Goal: Task Accomplishment & Management: Manage account settings

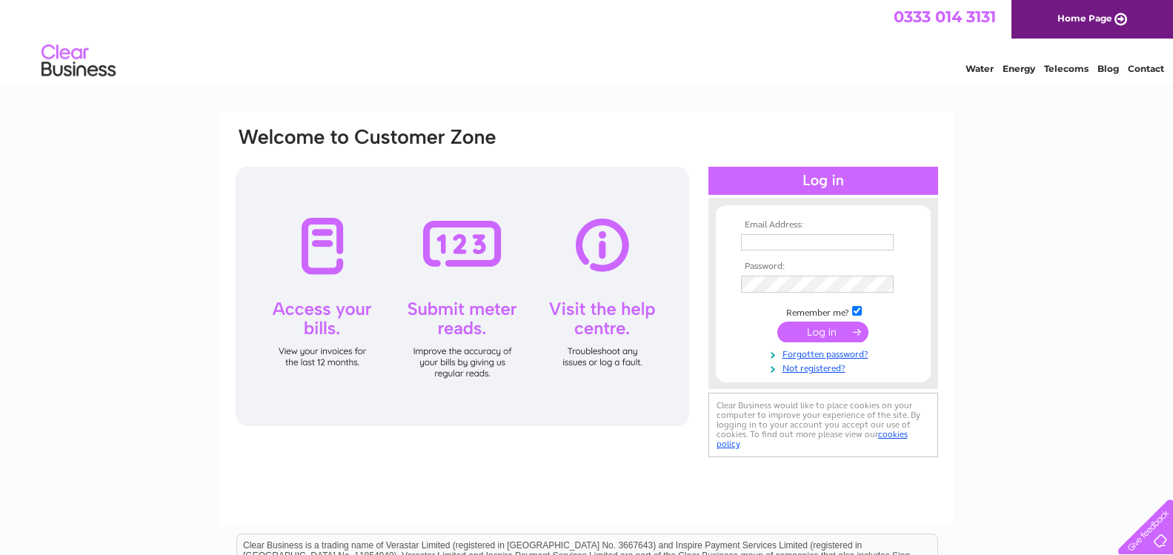
click at [842, 233] on td at bounding box center [823, 242] width 172 height 24
click at [806, 369] on link "Not registered?" at bounding box center [825, 367] width 168 height 14
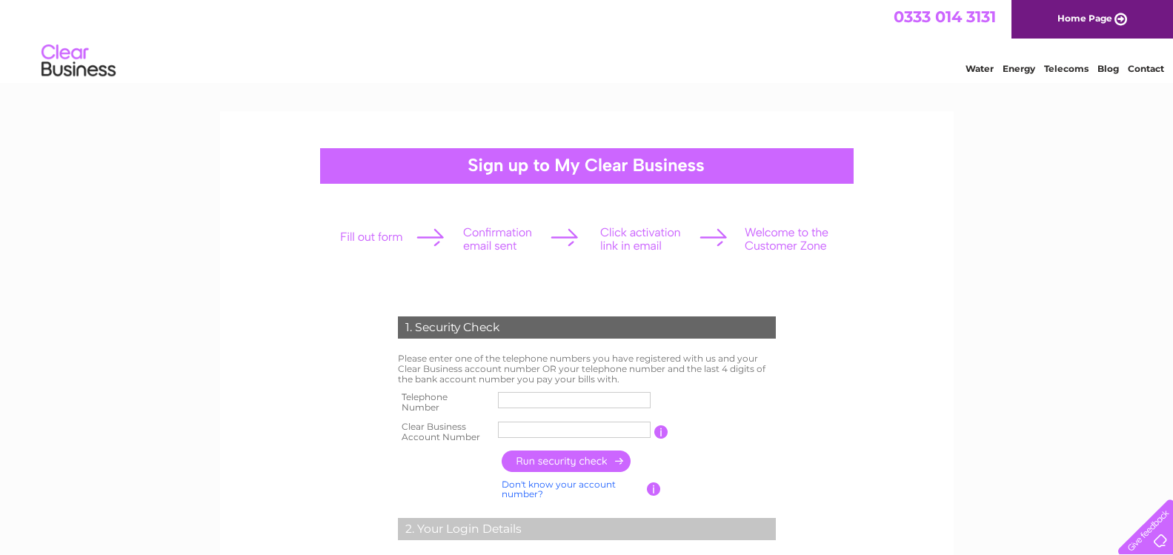
scroll to position [76, 0]
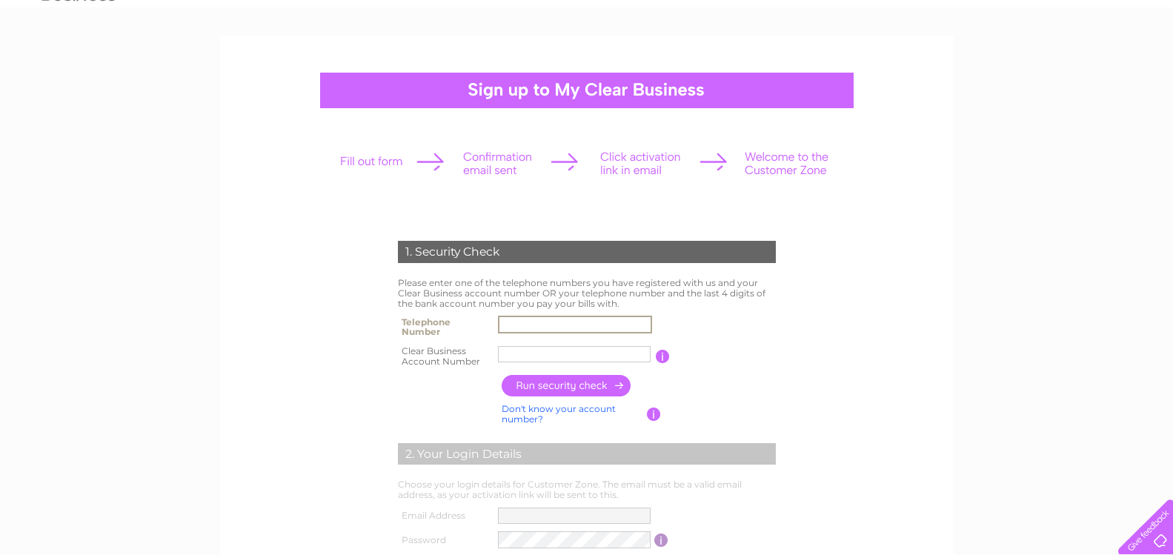
click at [575, 325] on input "text" at bounding box center [575, 325] width 154 height 18
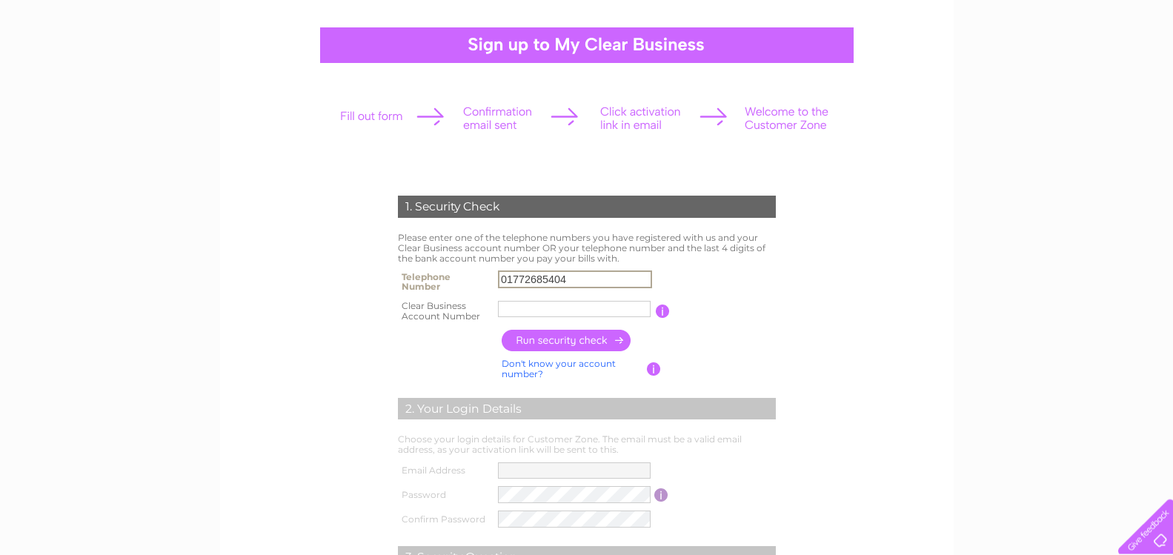
scroll to position [151, 0]
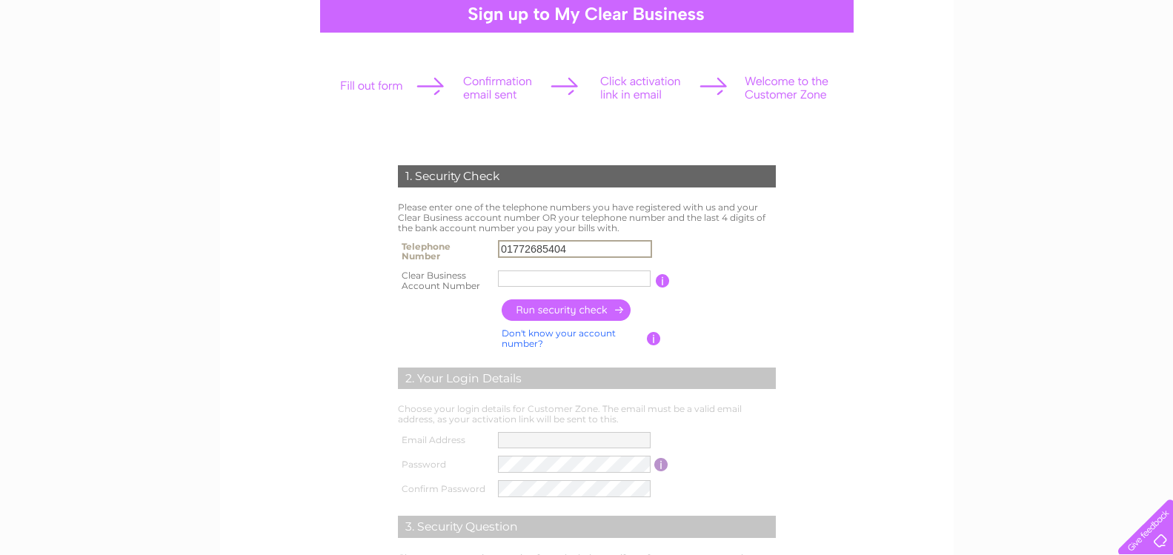
type input "01772685404"
drag, startPoint x: 556, startPoint y: 265, endPoint x: 553, endPoint y: 277, distance: 12.2
click at [556, 267] on tbody "Telephone Number 01772685404 Clear Business Account Number You will find your a…" at bounding box center [586, 265] width 385 height 59
click at [553, 277] on input "text" at bounding box center [574, 278] width 153 height 16
paste input "30297184"
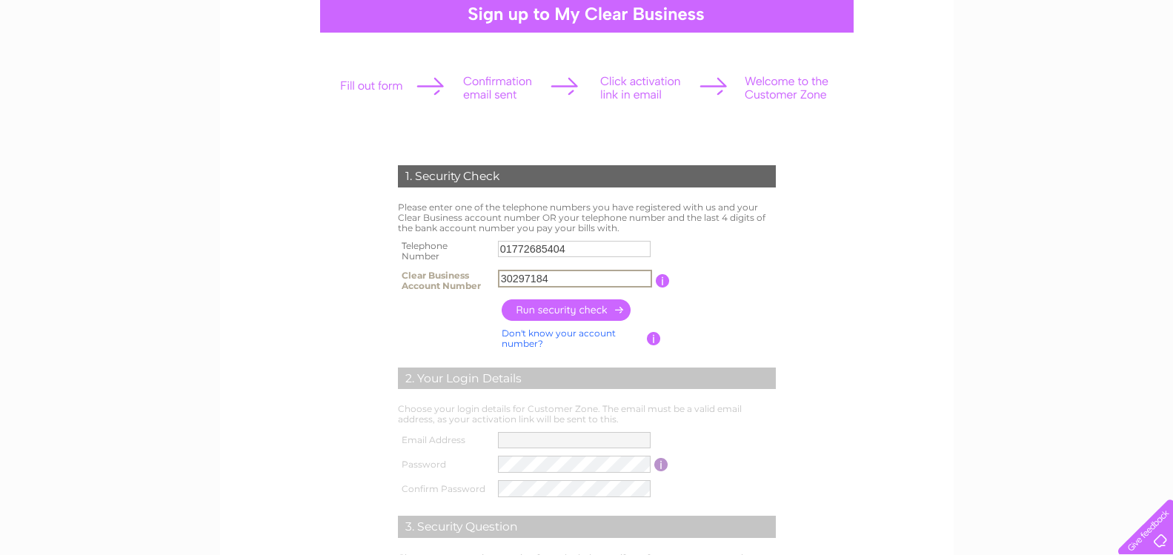
type input "30297184"
click at [550, 307] on input "button" at bounding box center [566, 309] width 130 height 21
type input "**********"
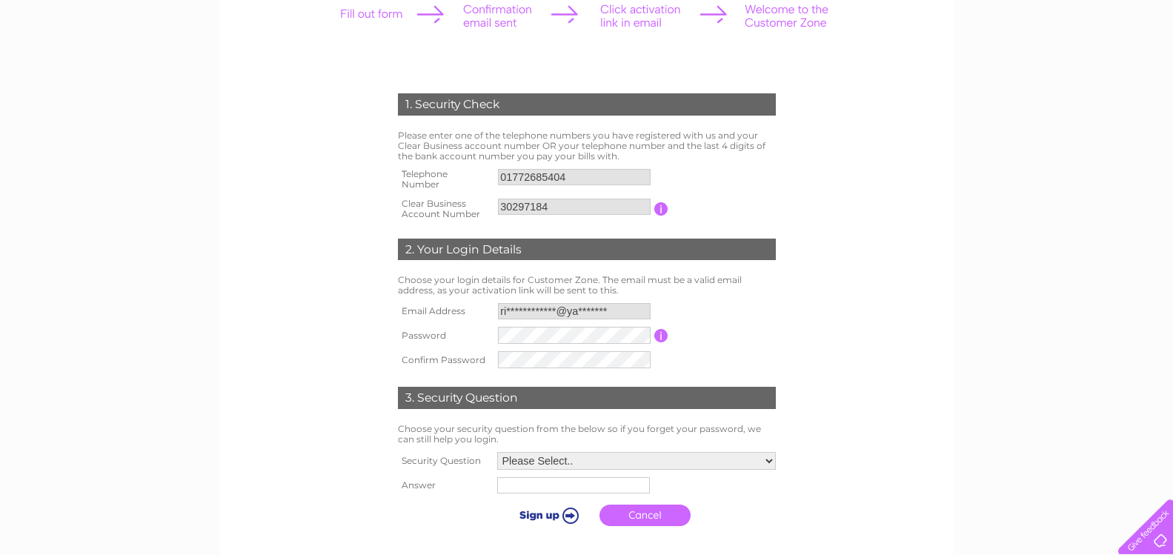
scroll to position [227, 0]
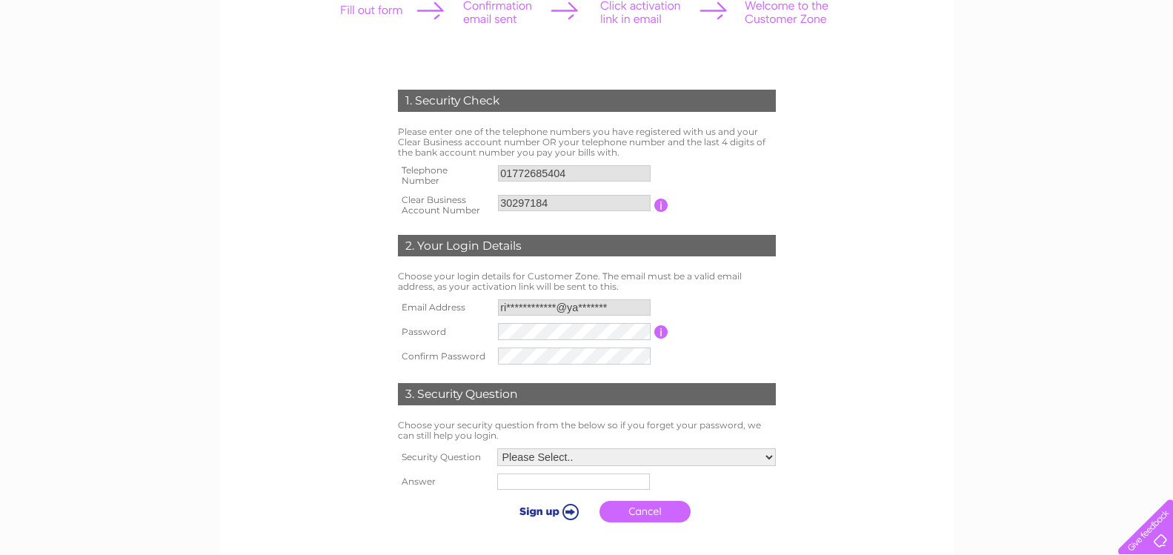
click at [666, 336] on input "button" at bounding box center [661, 331] width 14 height 13
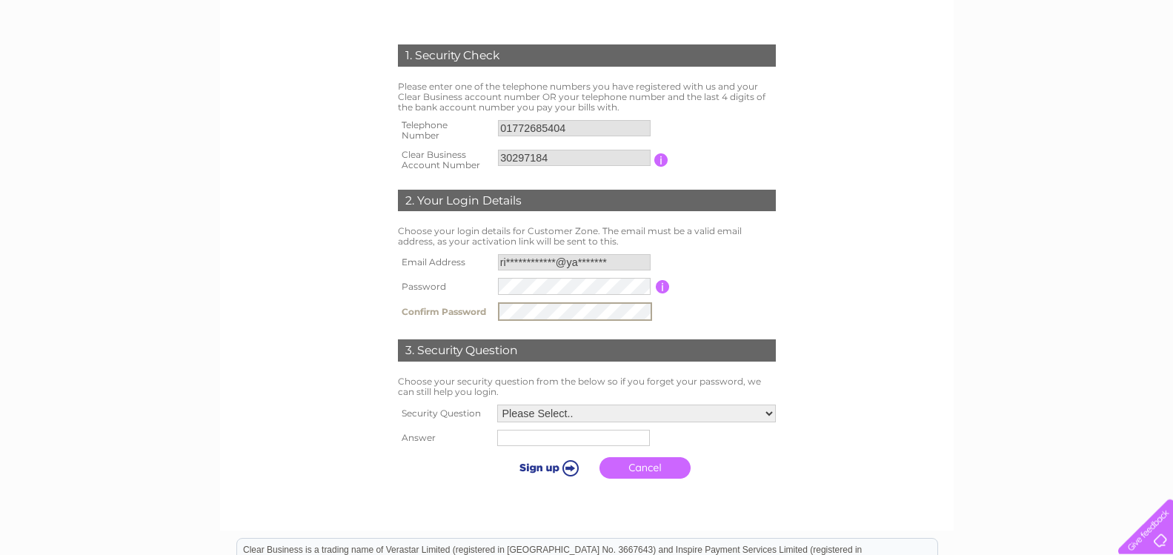
scroll to position [302, 0]
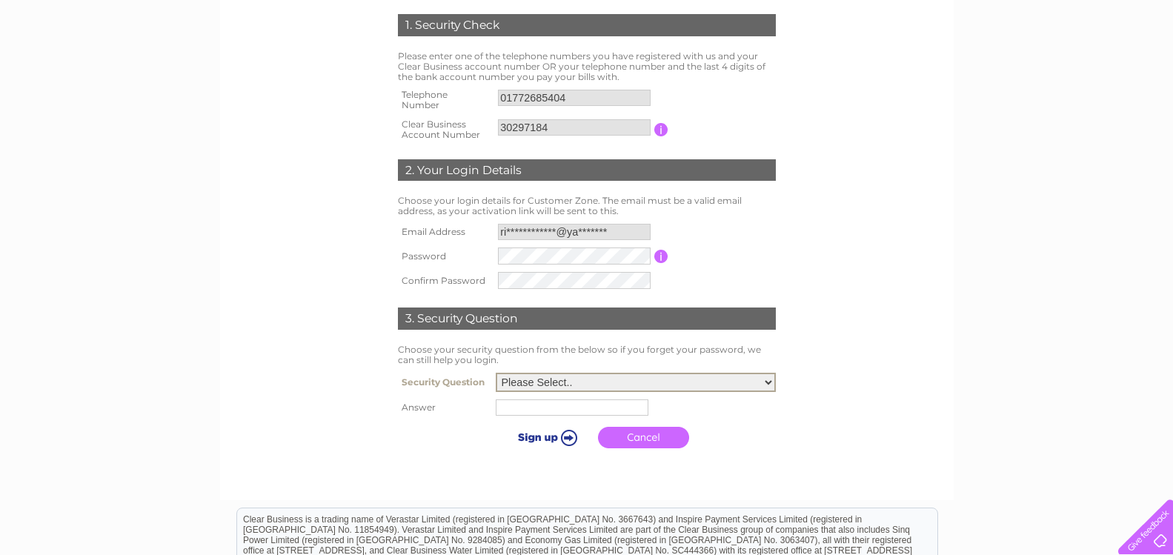
click at [496, 373] on select "Please Select.. In what town or city was your first job? In what town or city d…" at bounding box center [636, 382] width 280 height 19
select select "1"
click option "In what town or city was your first job?" at bounding box center [0, 0] width 0 height 0
click at [561, 410] on input "text" at bounding box center [572, 407] width 153 height 16
type input "Kirkham"
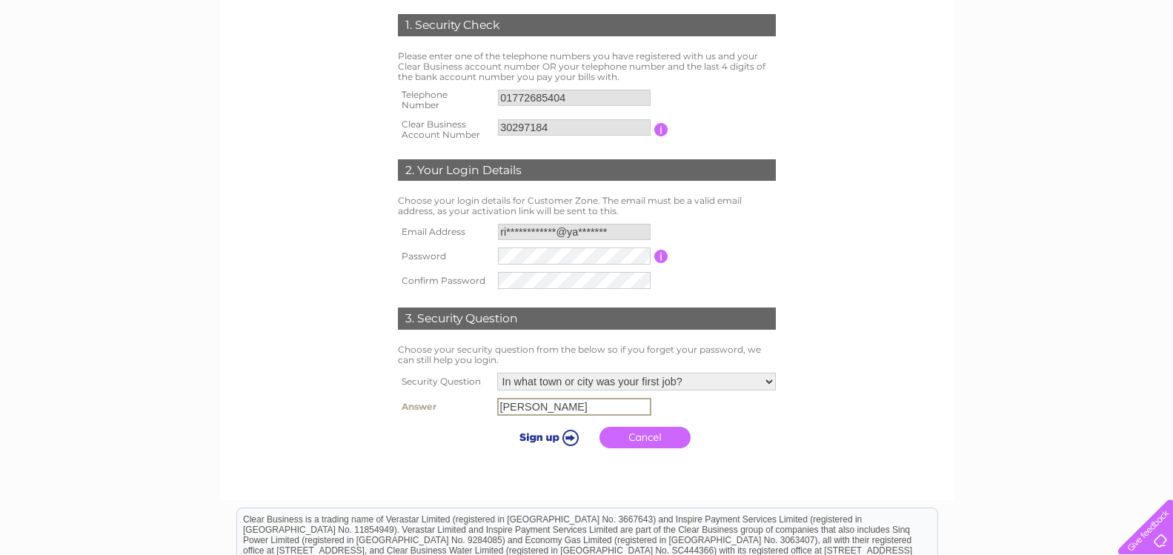
click at [628, 441] on link "Cancel" at bounding box center [644, 437] width 91 height 21
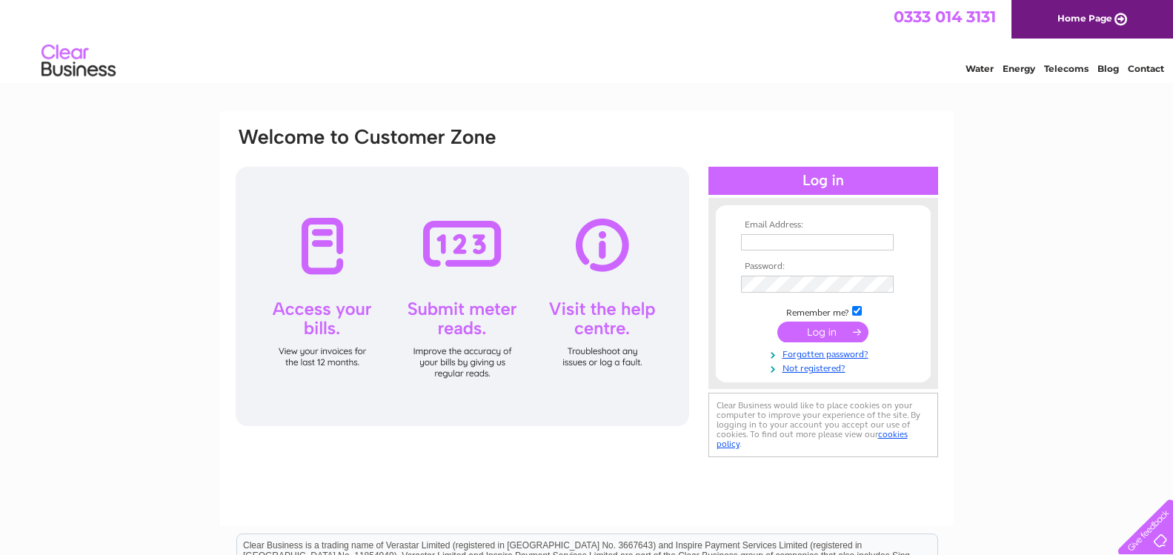
drag, startPoint x: 592, startPoint y: 93, endPoint x: 701, endPoint y: 219, distance: 167.0
click at [592, 87] on html "0333 014 3131 Home Page Water Energy Telecoms Blog Contact" at bounding box center [586, 43] width 1173 height 87
click at [802, 238] on input "text" at bounding box center [817, 242] width 153 height 16
click at [802, 238] on input "text" at bounding box center [818, 243] width 154 height 18
type input "richardnuttall@yahoo.com"
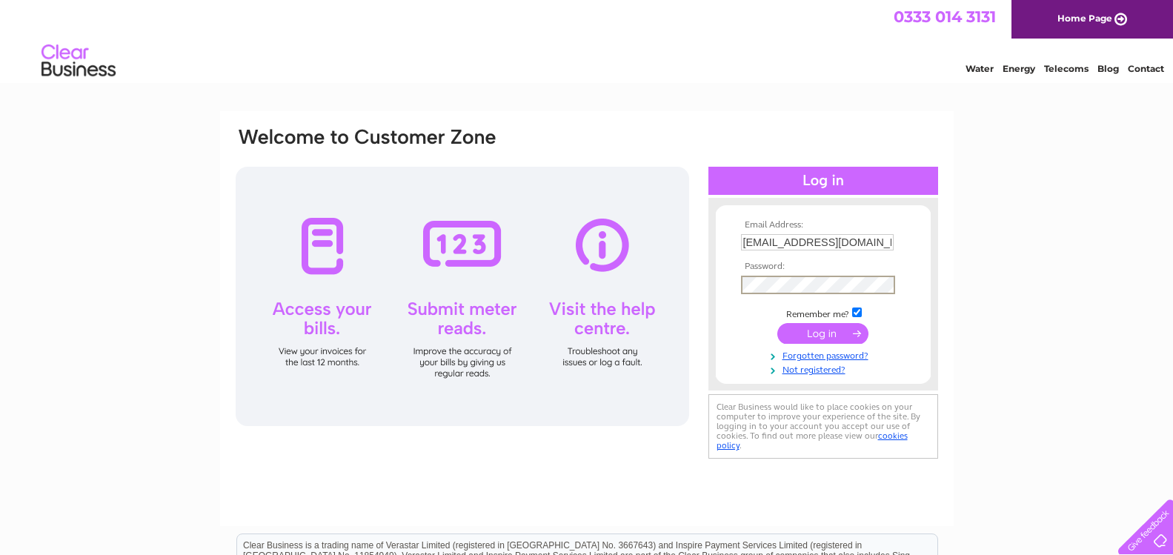
click at [840, 339] on input "submit" at bounding box center [822, 333] width 91 height 21
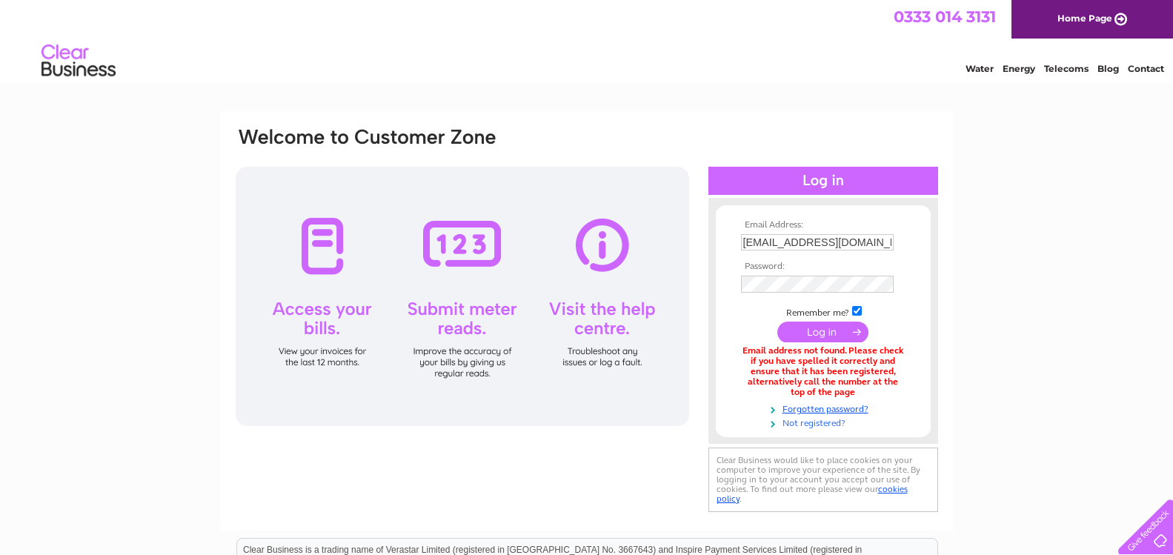
click at [822, 422] on link "Not registered?" at bounding box center [825, 422] width 168 height 14
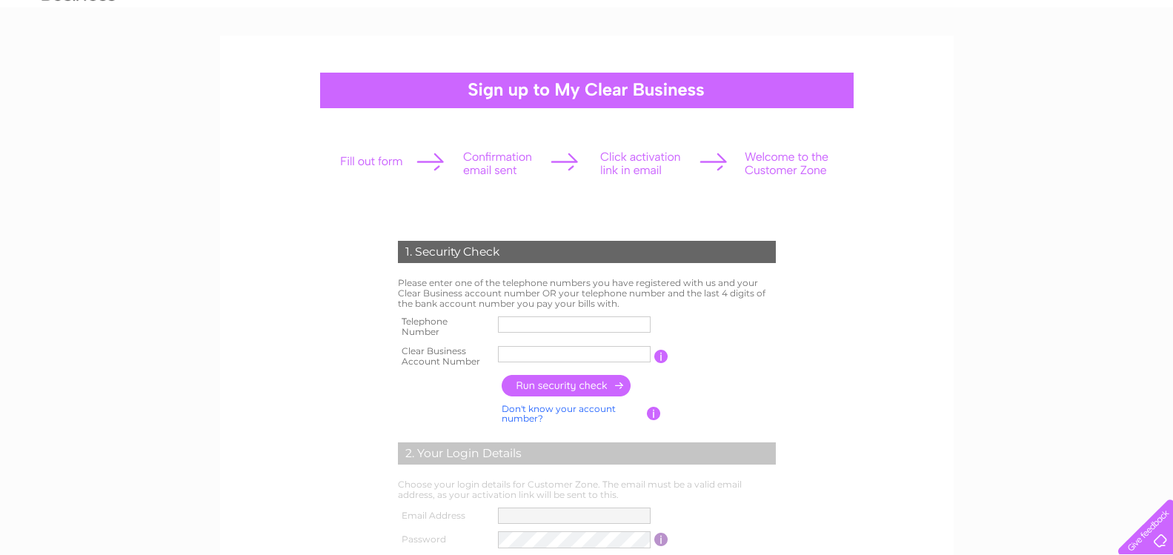
scroll to position [151, 0]
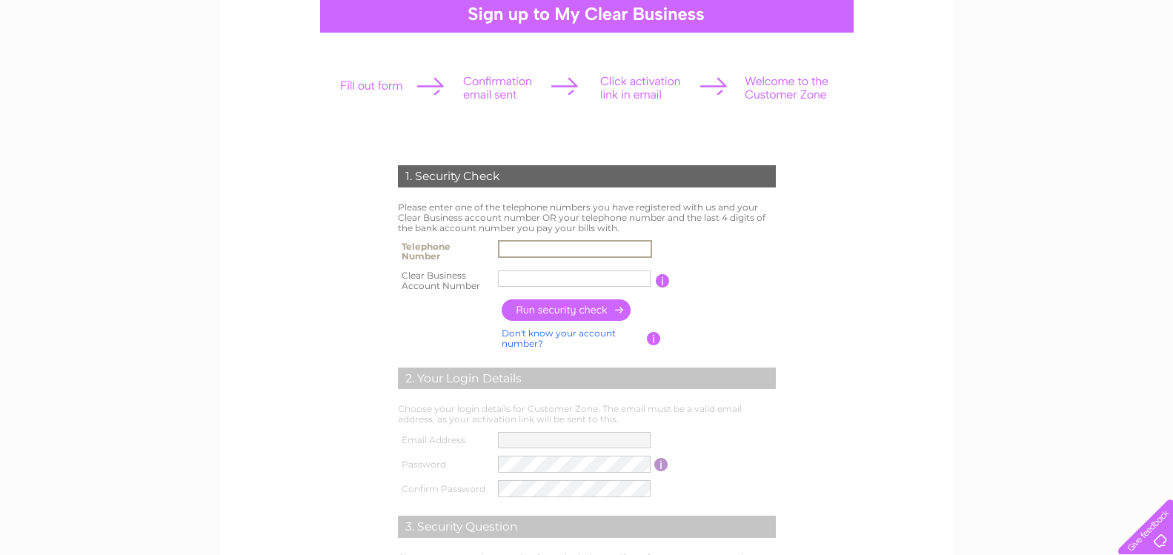
click at [574, 254] on input "text" at bounding box center [575, 249] width 154 height 18
type input "01772685404"
click at [570, 280] on input "text" at bounding box center [575, 279] width 154 height 18
paste input "30297184"
type input "30297184"
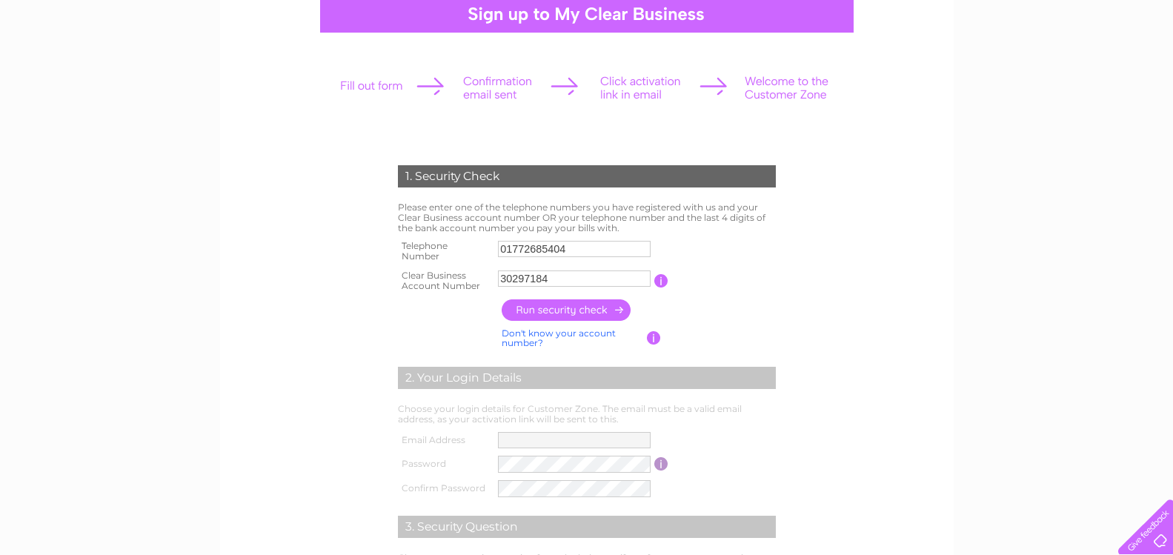
click at [596, 307] on input "button" at bounding box center [566, 309] width 130 height 21
type input "**********"
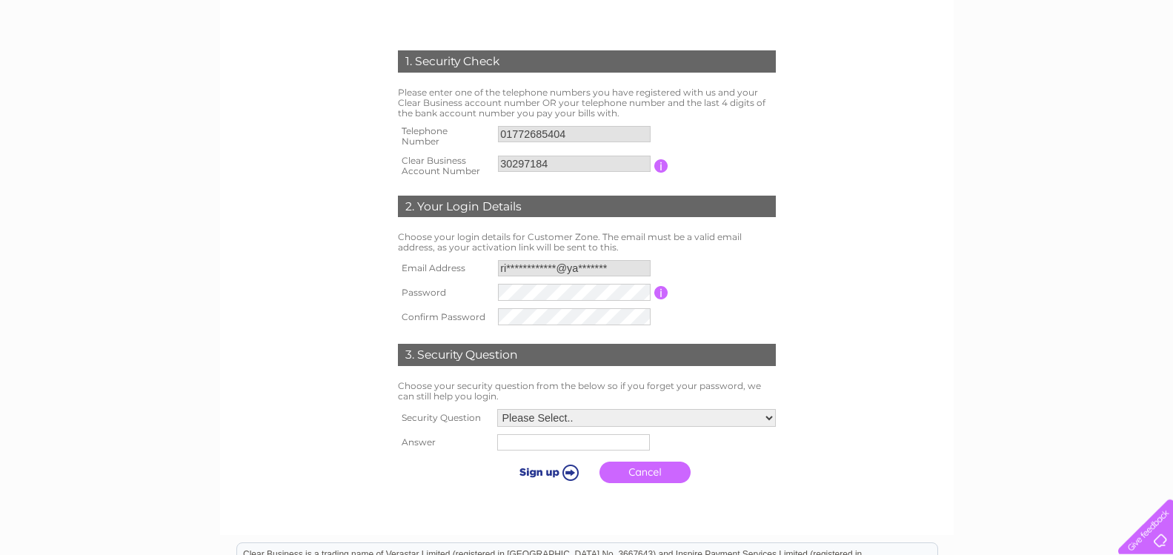
scroll to position [302, 0]
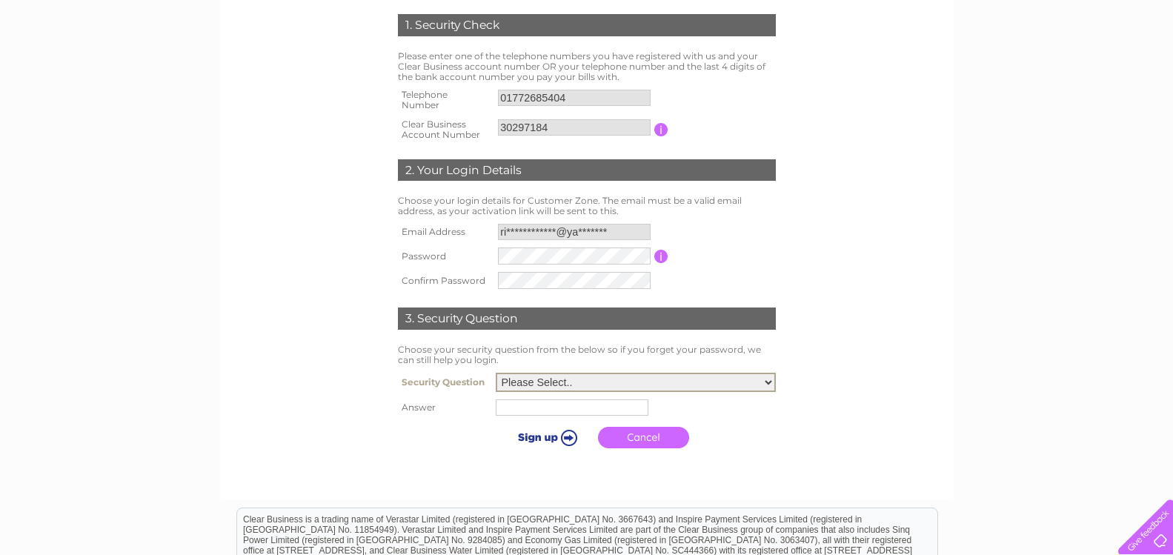
click at [496, 373] on select "Please Select.. In what town or city was your first job? In what town or city d…" at bounding box center [636, 382] width 280 height 19
select select "1"
click option "In what town or city was your first job?" at bounding box center [0, 0] width 0 height 0
click at [602, 413] on input "text" at bounding box center [572, 407] width 153 height 16
type input "Kirkham"
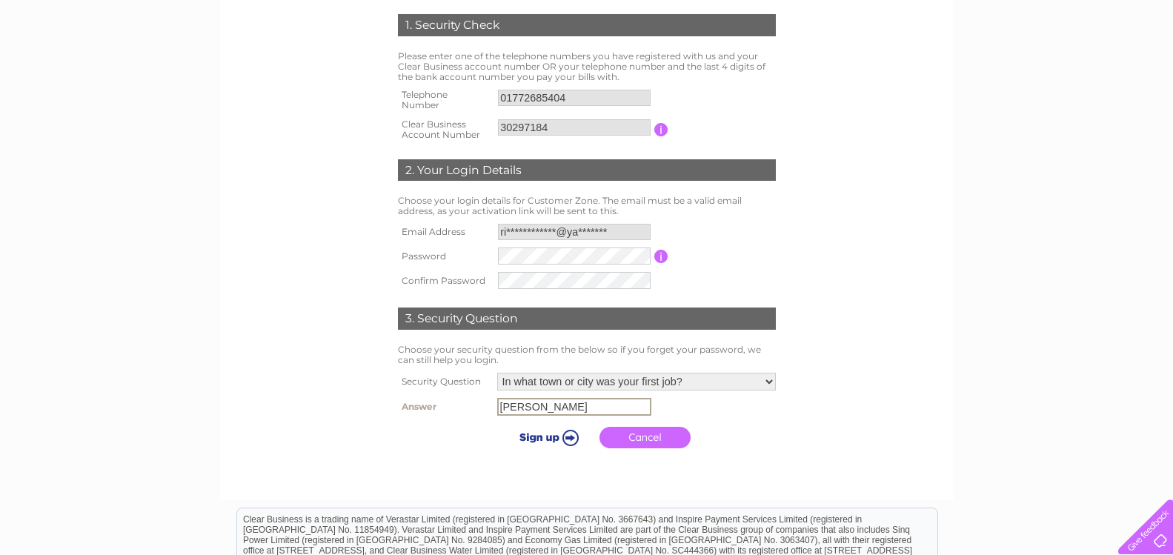
click at [535, 433] on input "submit" at bounding box center [546, 437] width 91 height 21
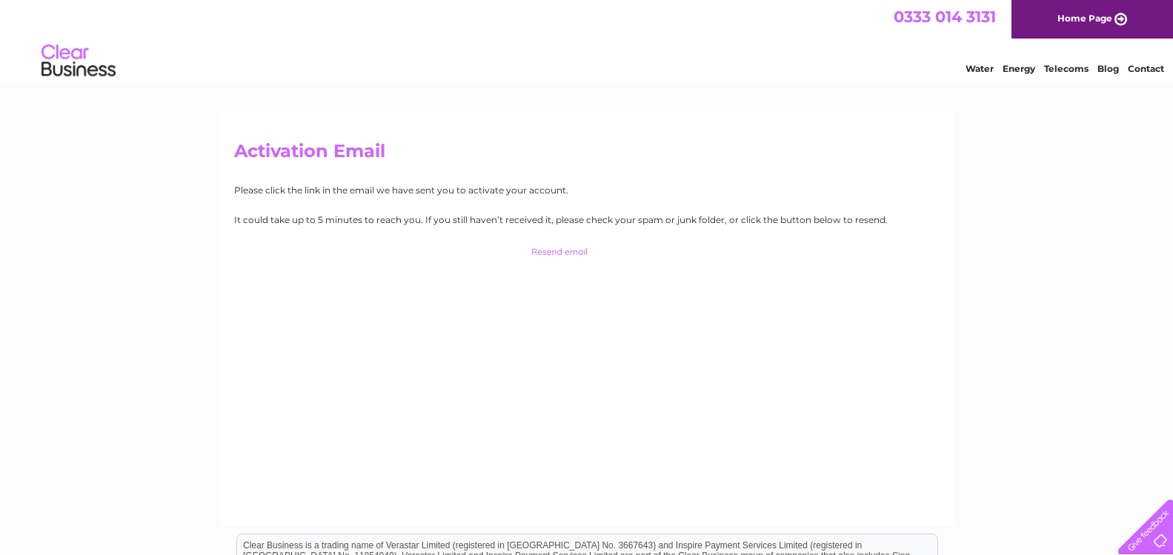
click at [562, 255] on input "button" at bounding box center [586, 251] width 146 height 21
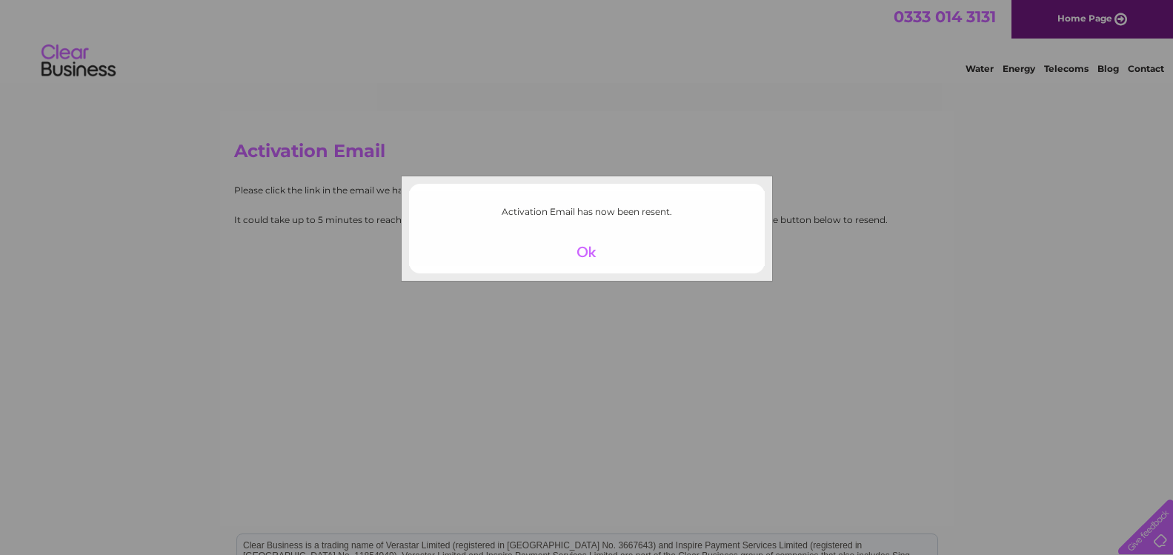
click at [588, 252] on div at bounding box center [586, 251] width 91 height 21
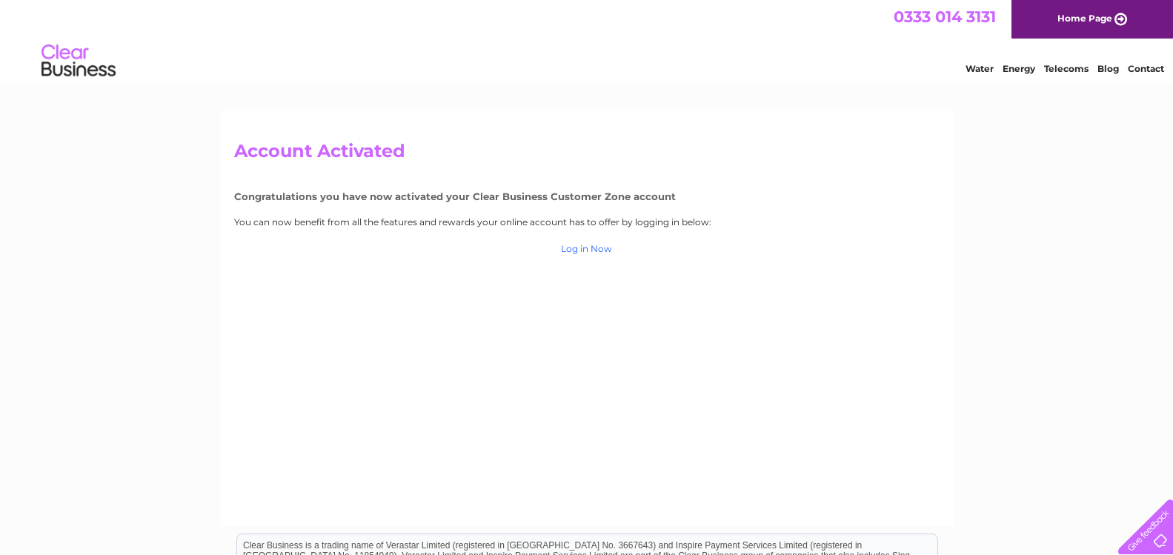
click at [598, 250] on link "Log in Now" at bounding box center [586, 248] width 51 height 11
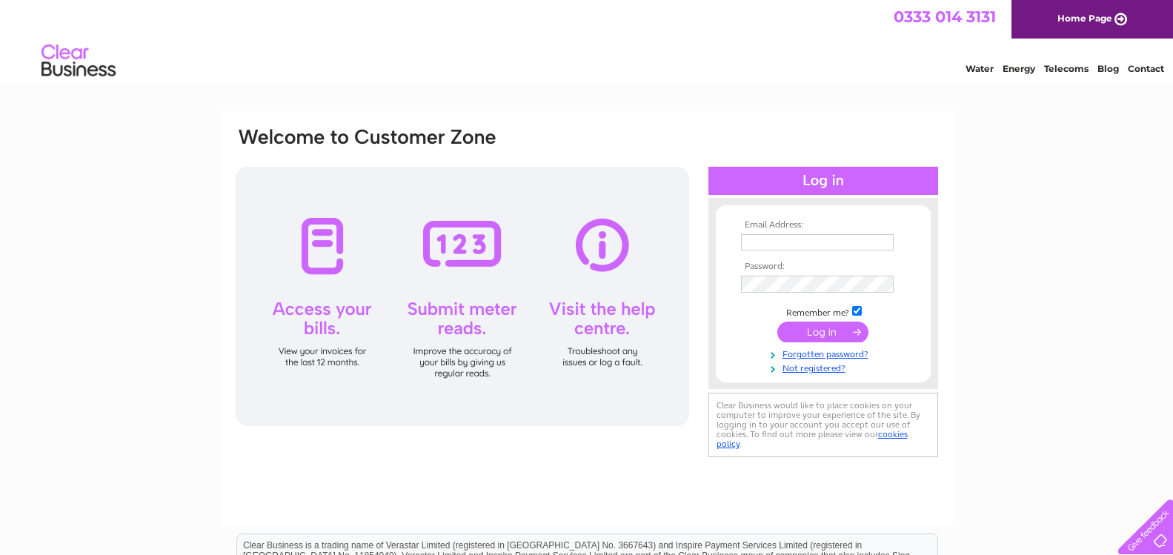
click at [778, 243] on input "text" at bounding box center [817, 242] width 153 height 16
click at [778, 244] on input "text" at bounding box center [818, 243] width 154 height 18
type input "richardnuttall@yahoo.com"
click at [828, 333] on input "submit" at bounding box center [822, 331] width 91 height 21
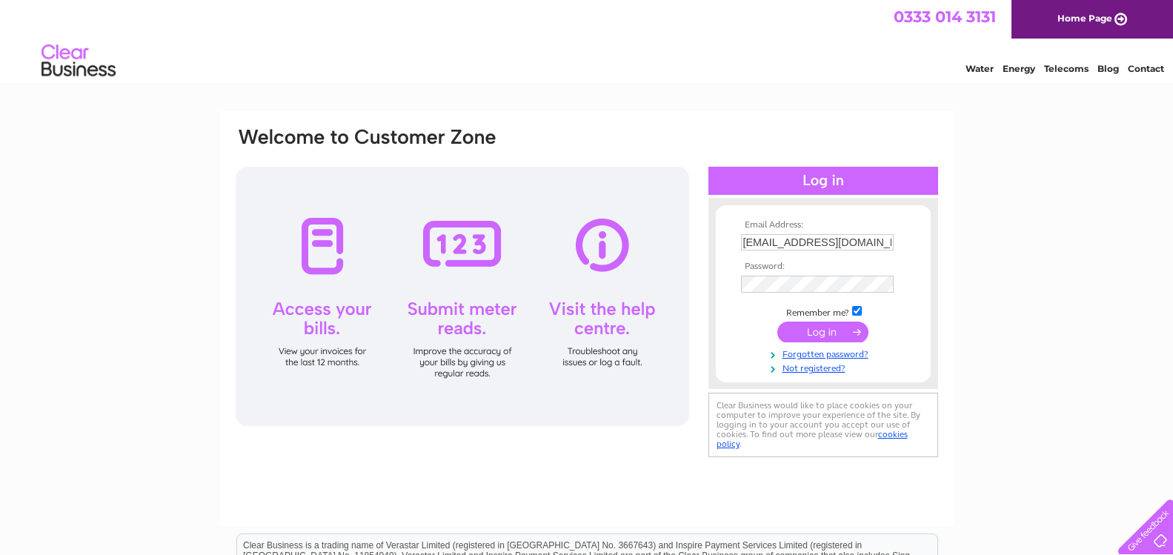
click at [823, 341] on input "submit" at bounding box center [822, 331] width 91 height 21
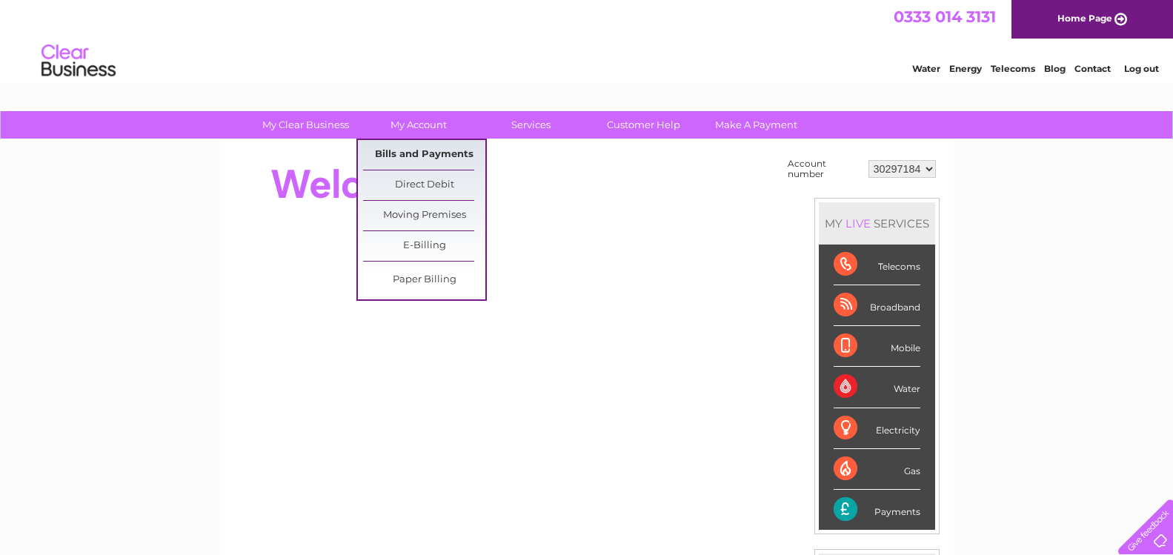
click at [427, 149] on link "Bills and Payments" at bounding box center [424, 155] width 122 height 30
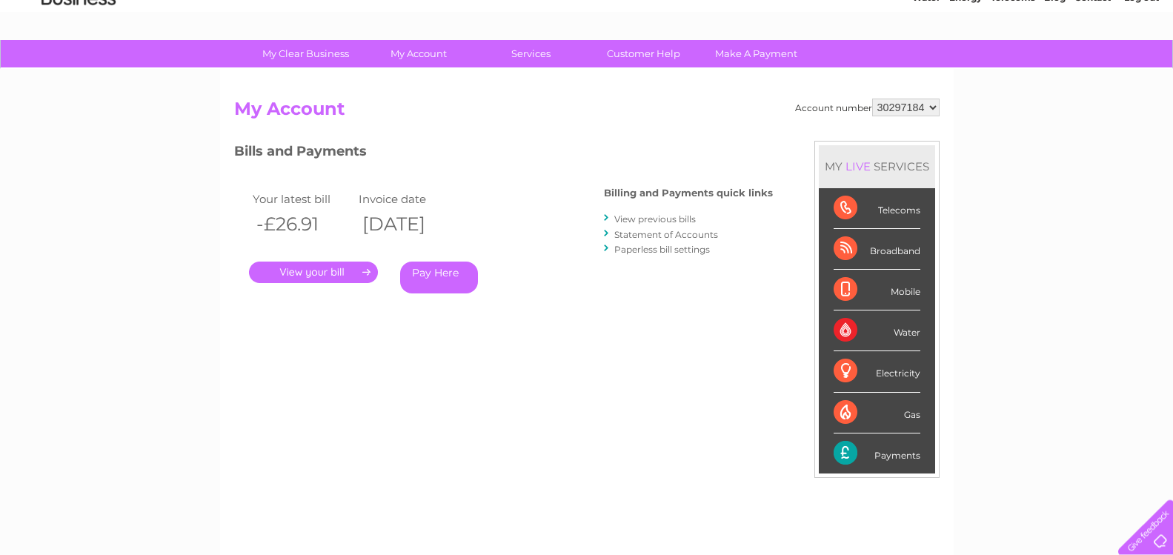
scroll to position [151, 0]
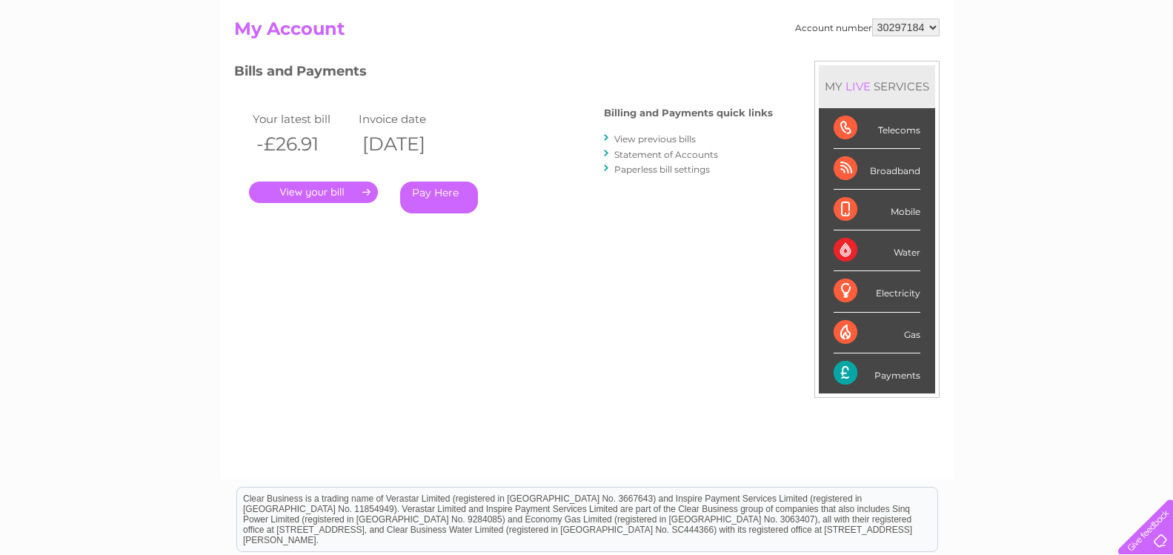
click at [327, 197] on link "." at bounding box center [313, 191] width 129 height 21
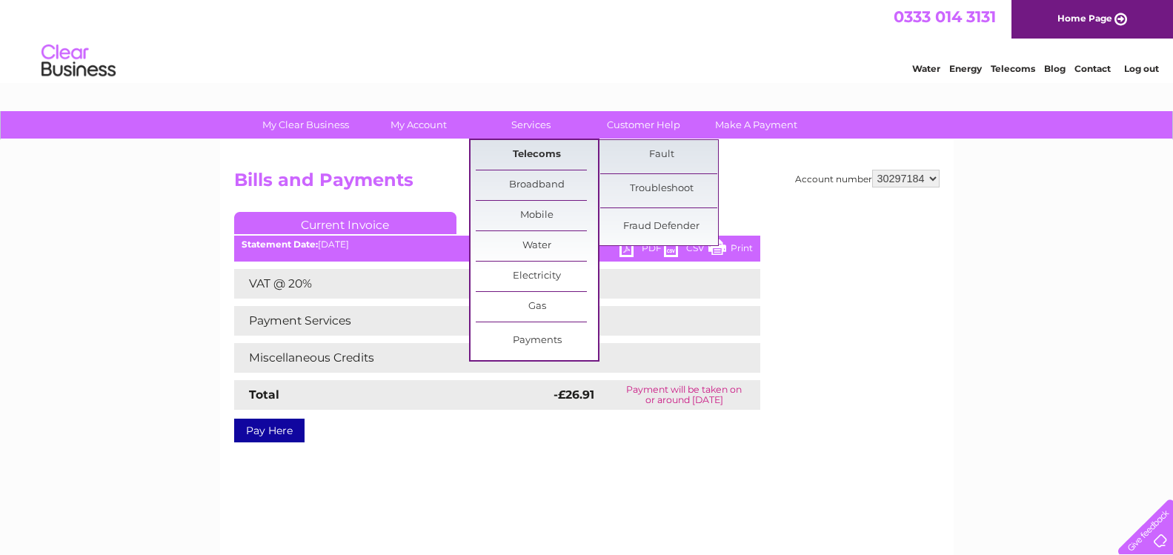
click at [536, 153] on link "Telecoms" at bounding box center [537, 155] width 122 height 30
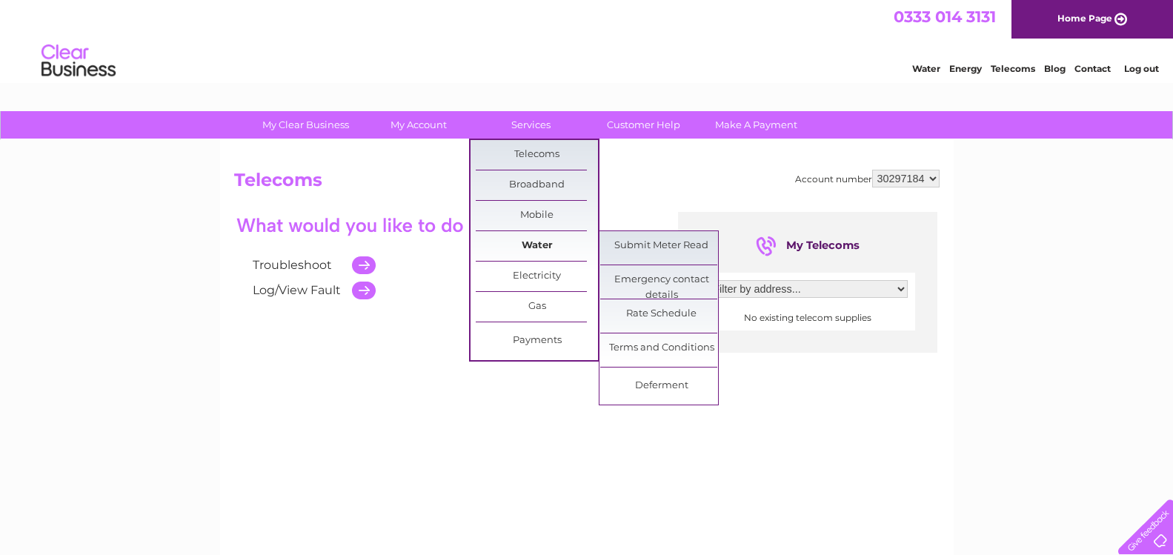
click at [545, 242] on link "Water" at bounding box center [537, 246] width 122 height 30
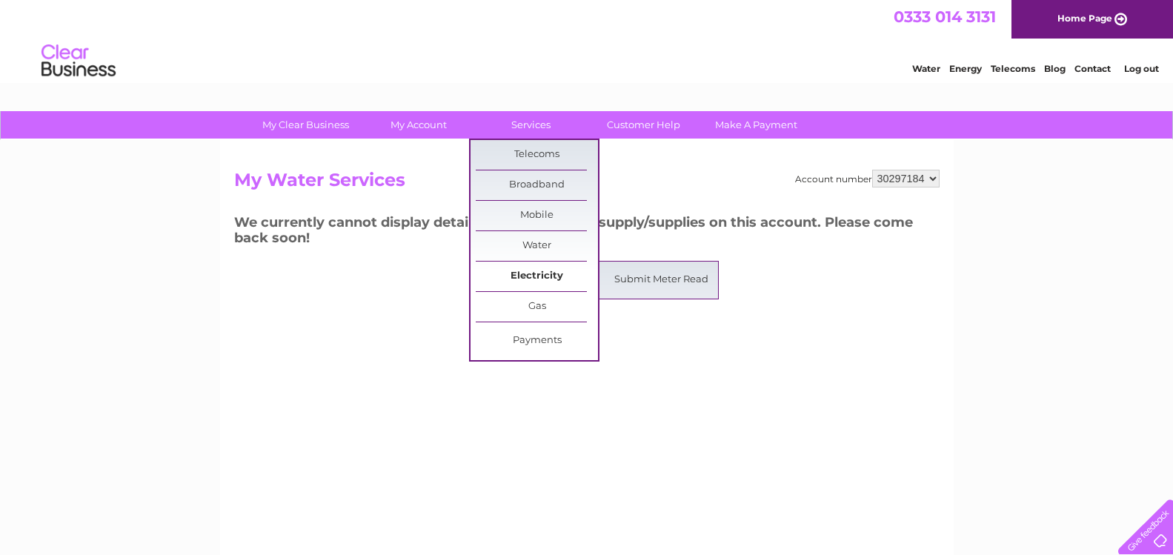
click at [533, 276] on link "Electricity" at bounding box center [537, 276] width 122 height 30
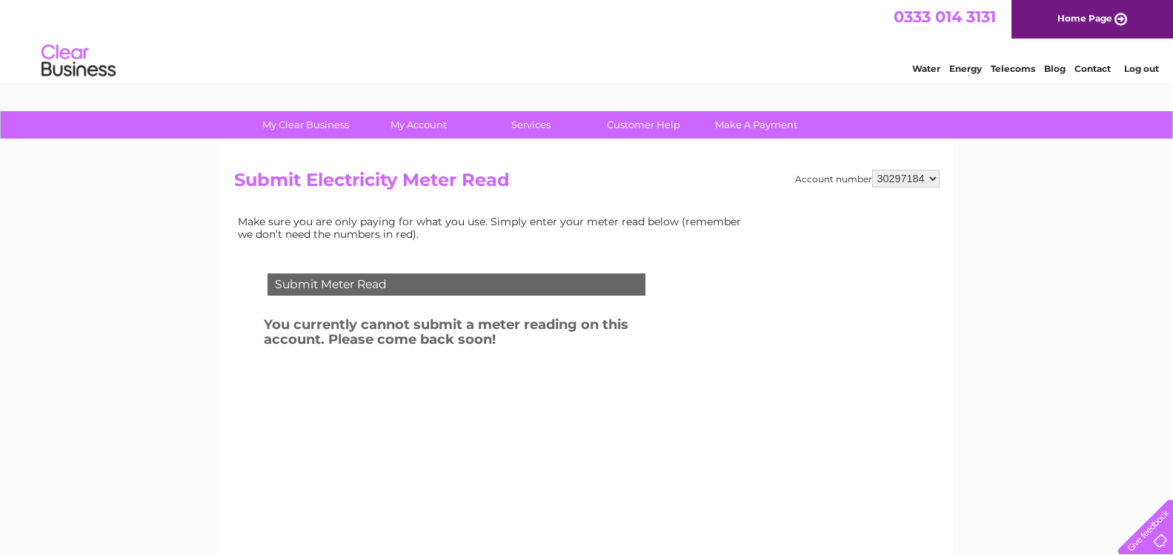
click at [356, 286] on div "Submit Meter Read" at bounding box center [456, 284] width 378 height 22
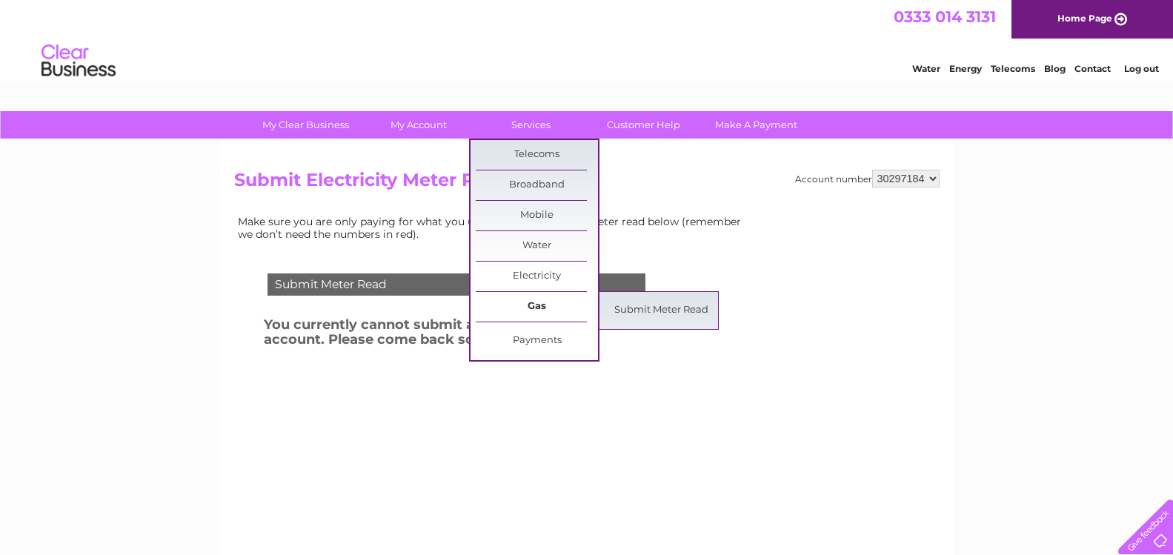
click at [535, 306] on link "Gas" at bounding box center [537, 307] width 122 height 30
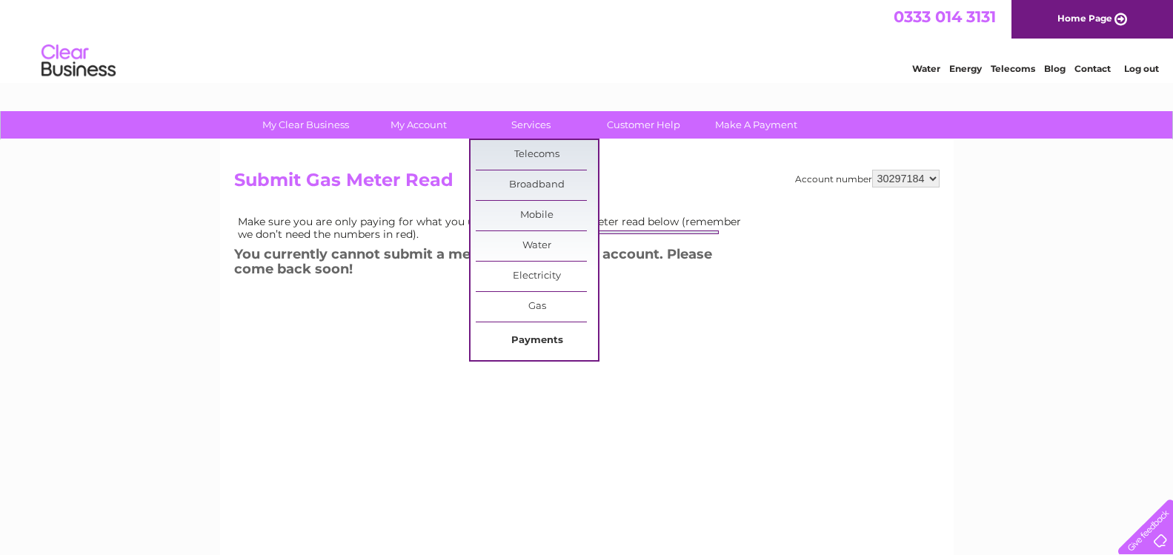
click at [532, 343] on link "Payments" at bounding box center [537, 341] width 122 height 30
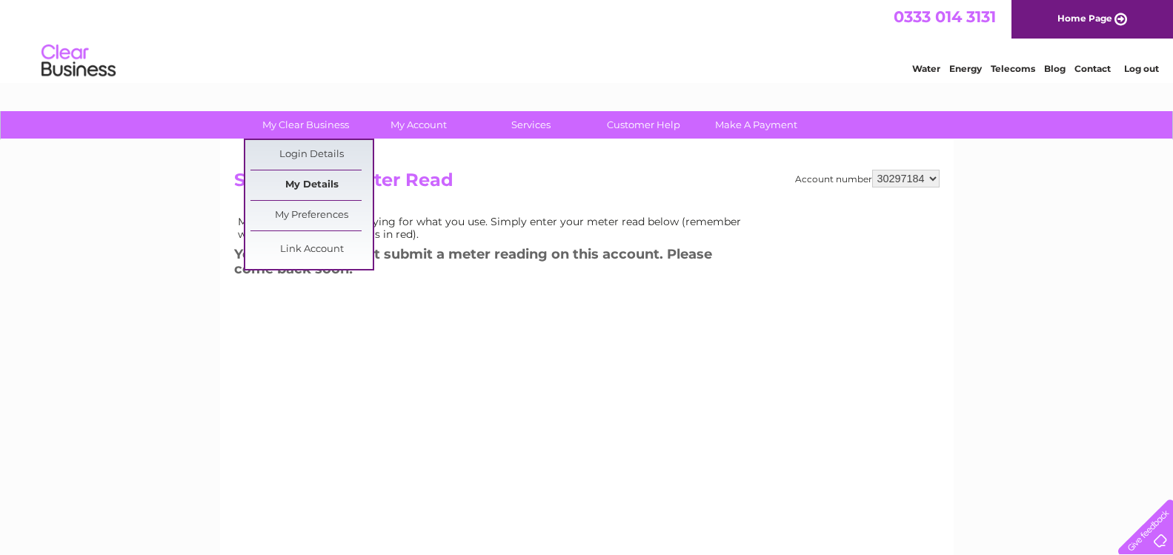
click at [308, 187] on link "My Details" at bounding box center [311, 185] width 122 height 30
